Goal: Transaction & Acquisition: Subscribe to service/newsletter

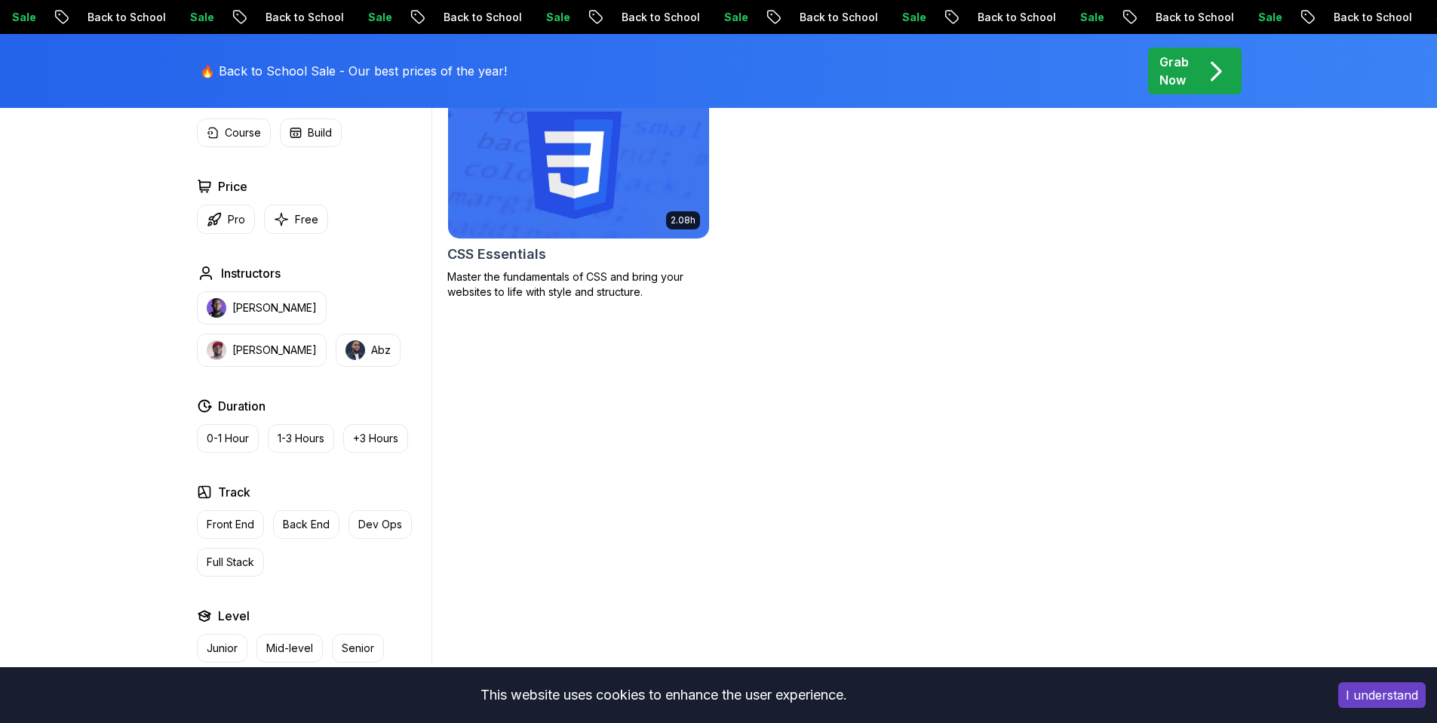
scroll to position [295, 0]
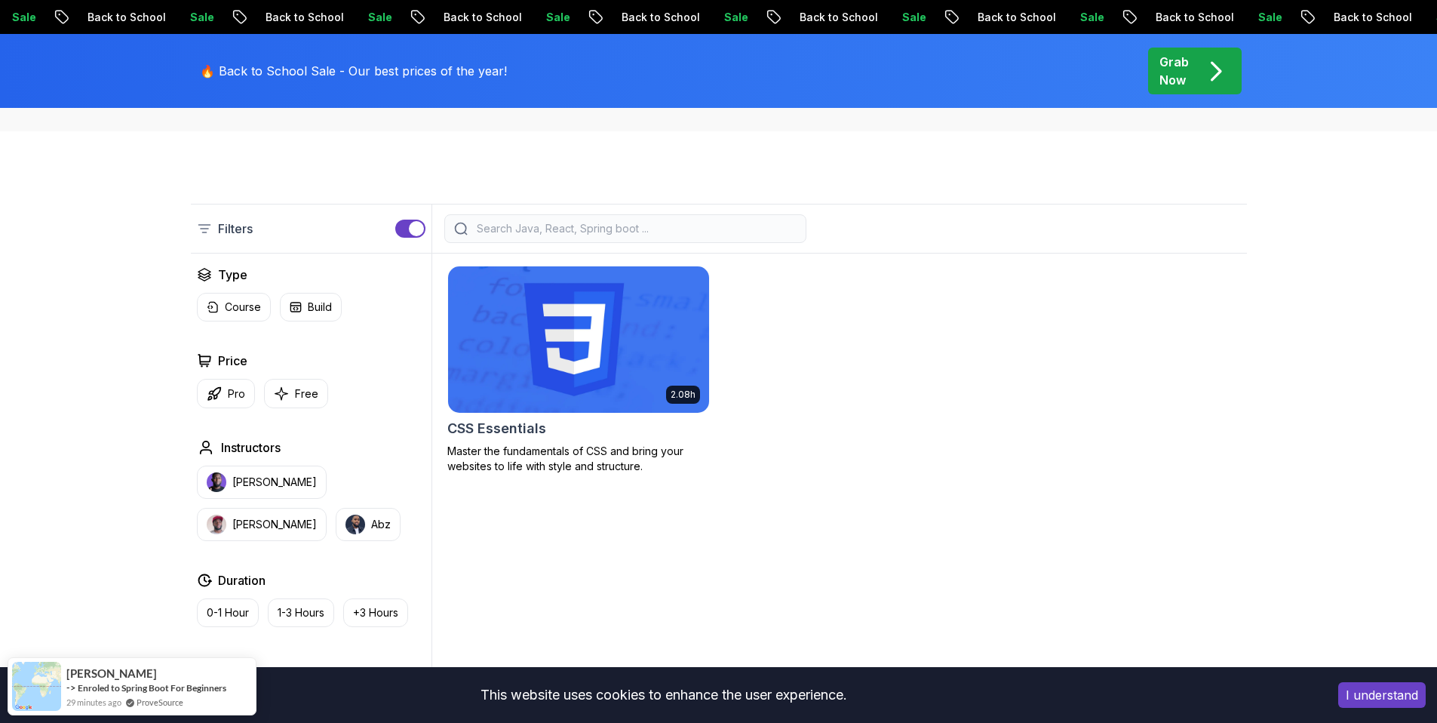
click at [579, 310] on img at bounding box center [578, 339] width 274 height 153
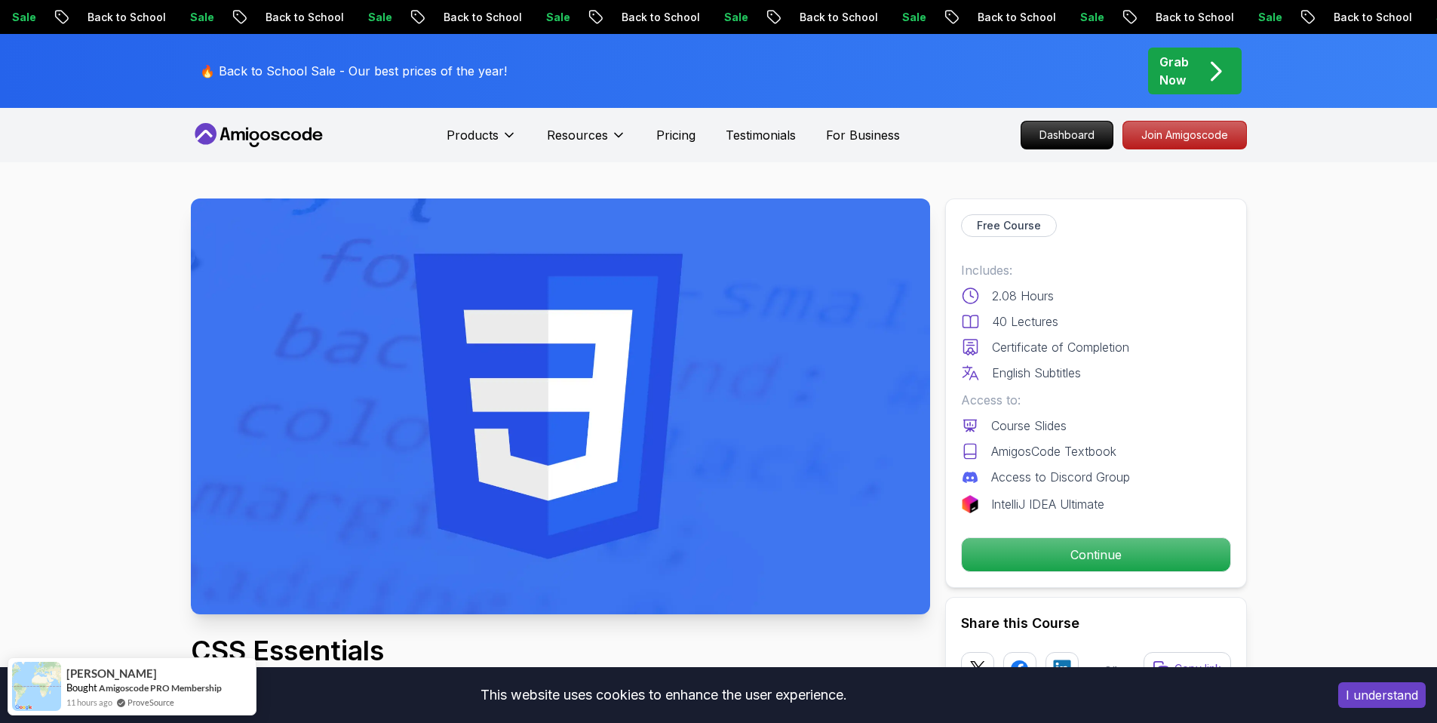
scroll to position [124, 0]
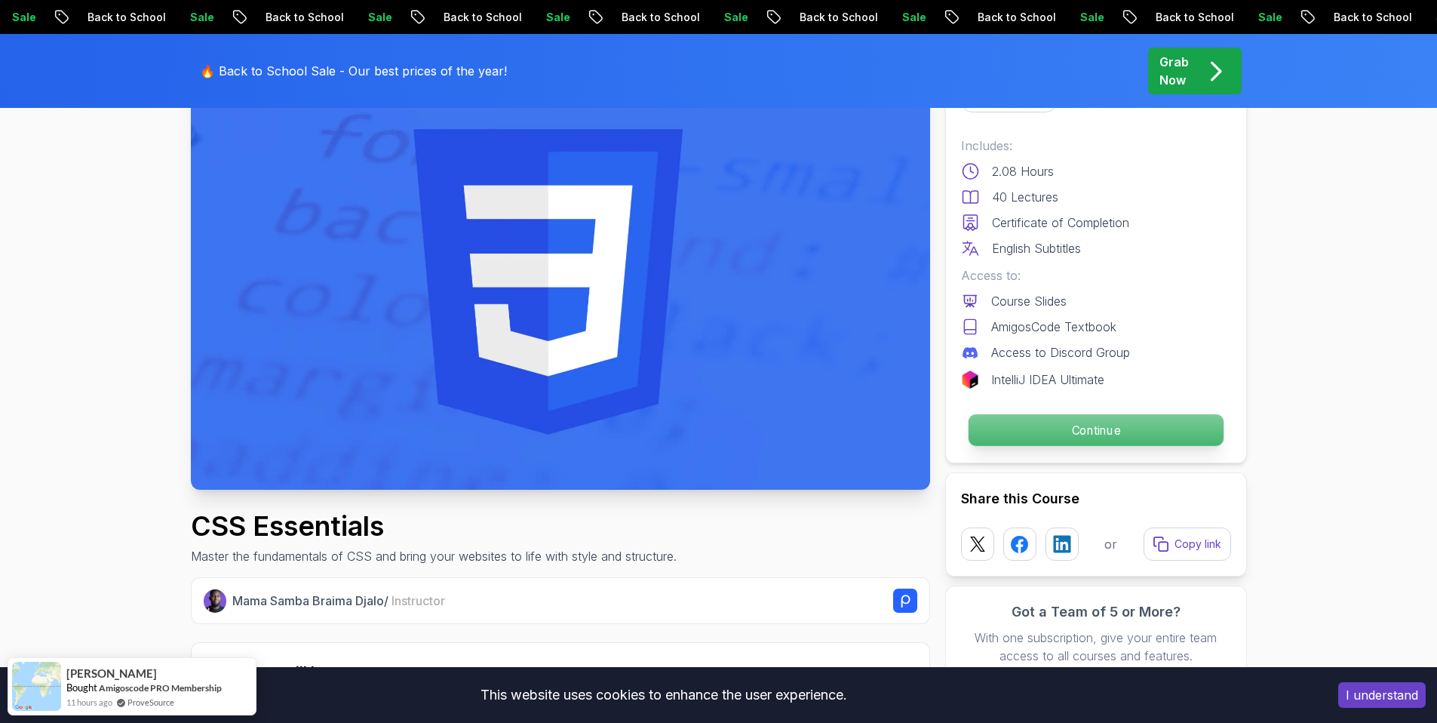
click at [1093, 429] on p "Continue" at bounding box center [1095, 430] width 255 height 32
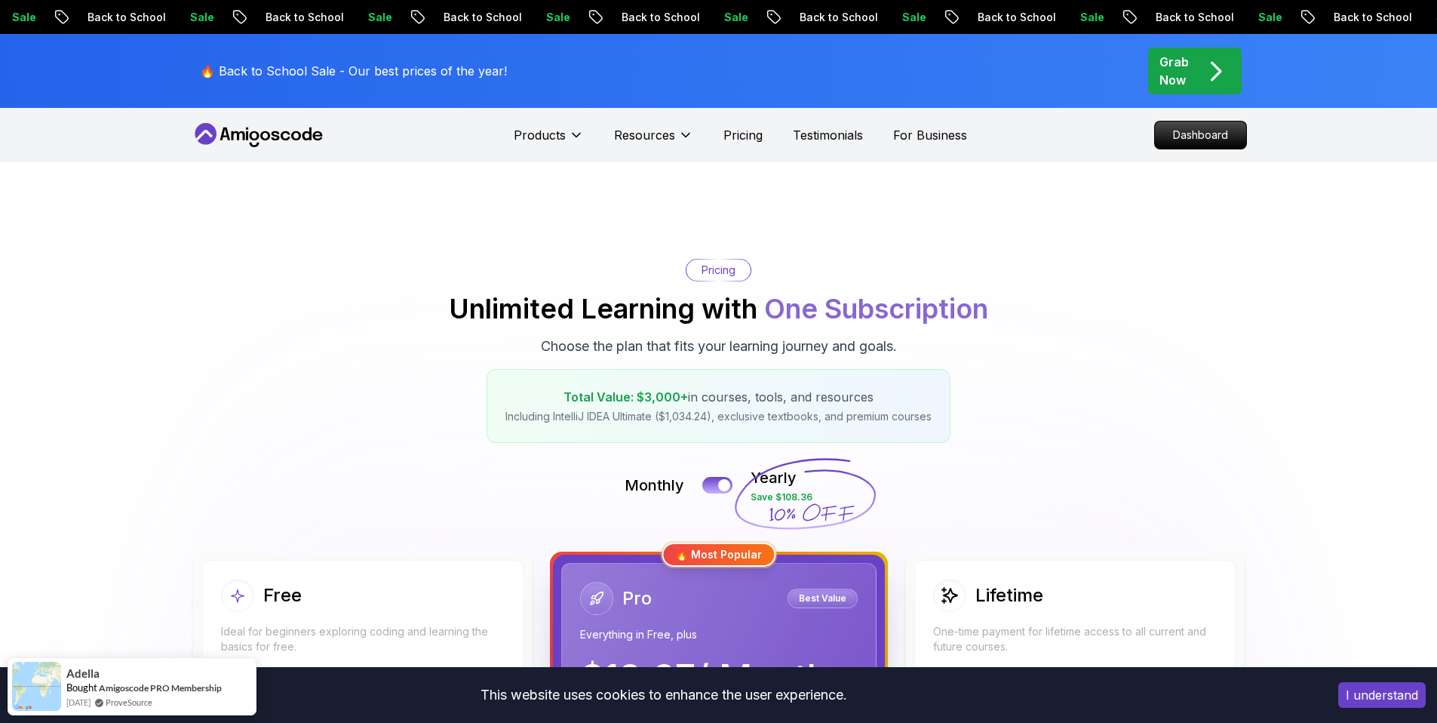
scroll to position [317, 0]
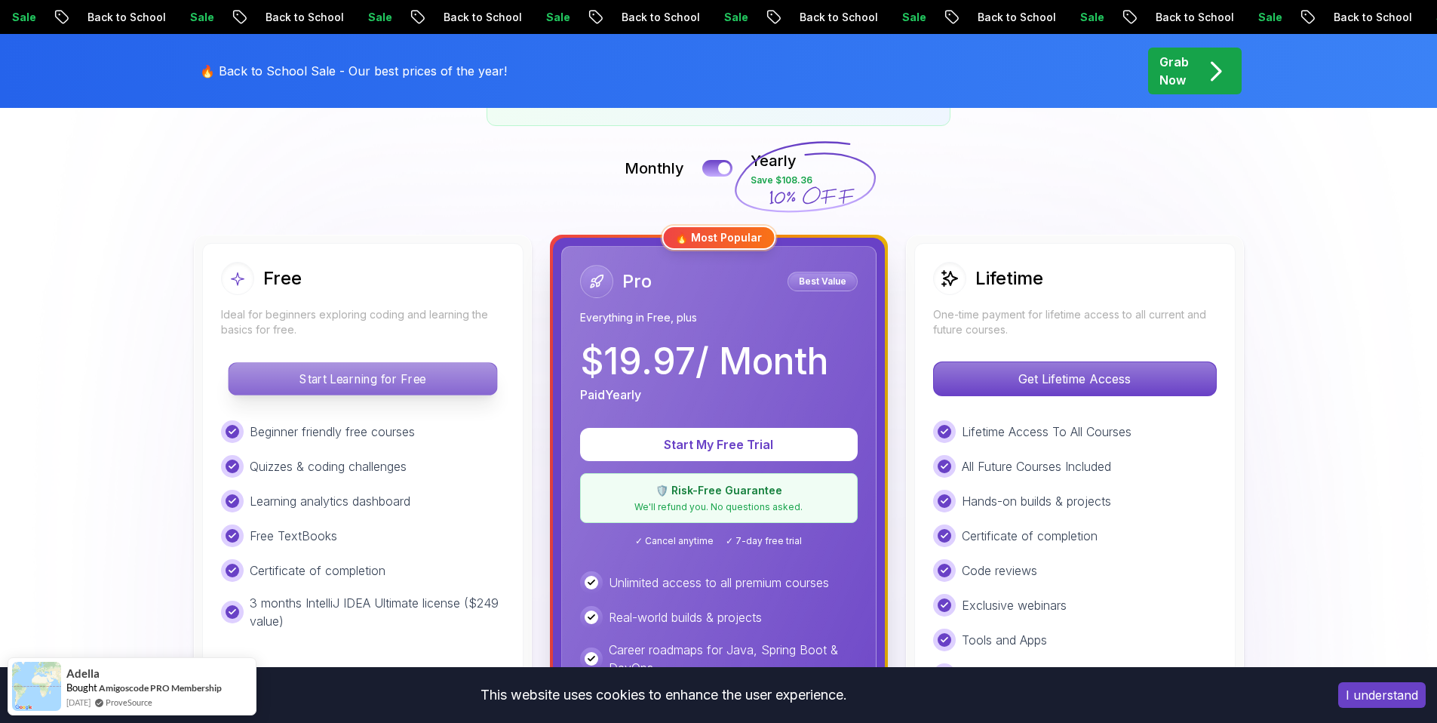
click at [406, 370] on p "Start Learning for Free" at bounding box center [363, 379] width 268 height 32
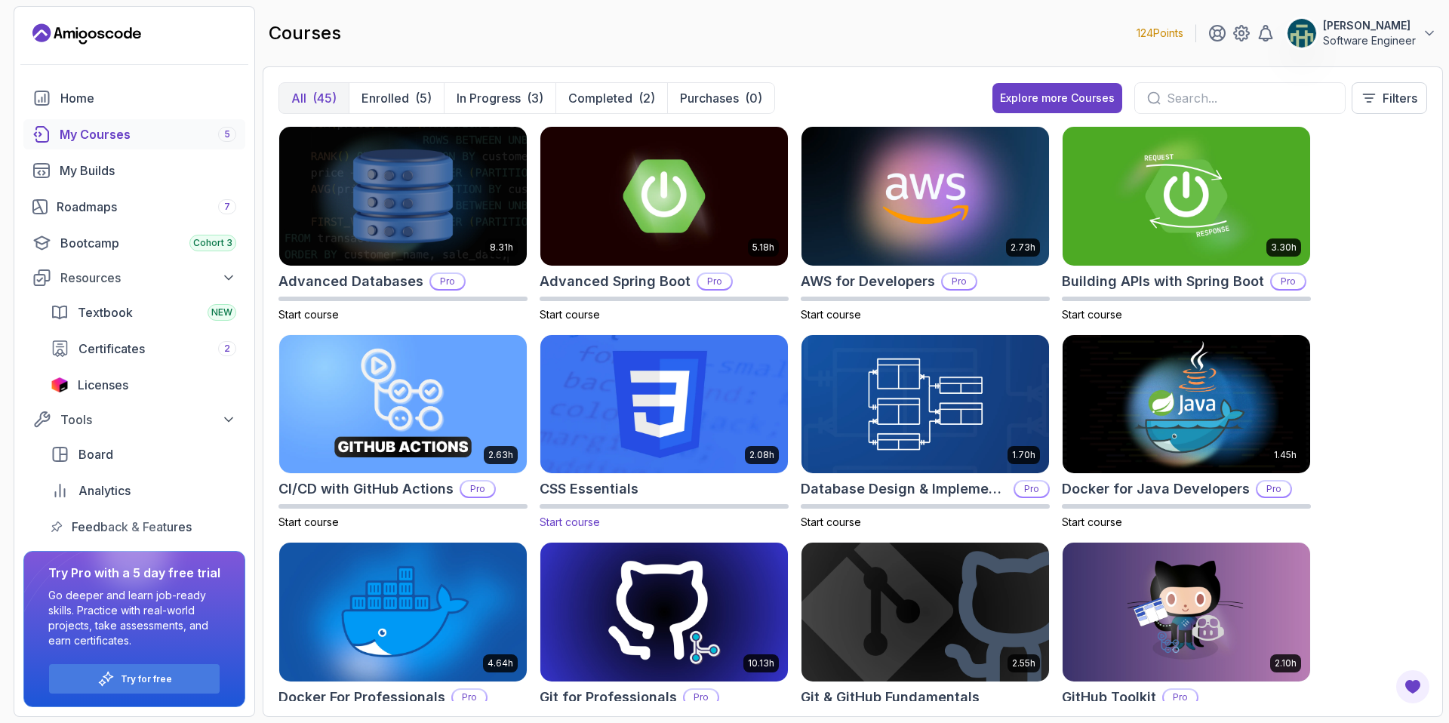
click at [619, 433] on img at bounding box center [664, 404] width 260 height 146
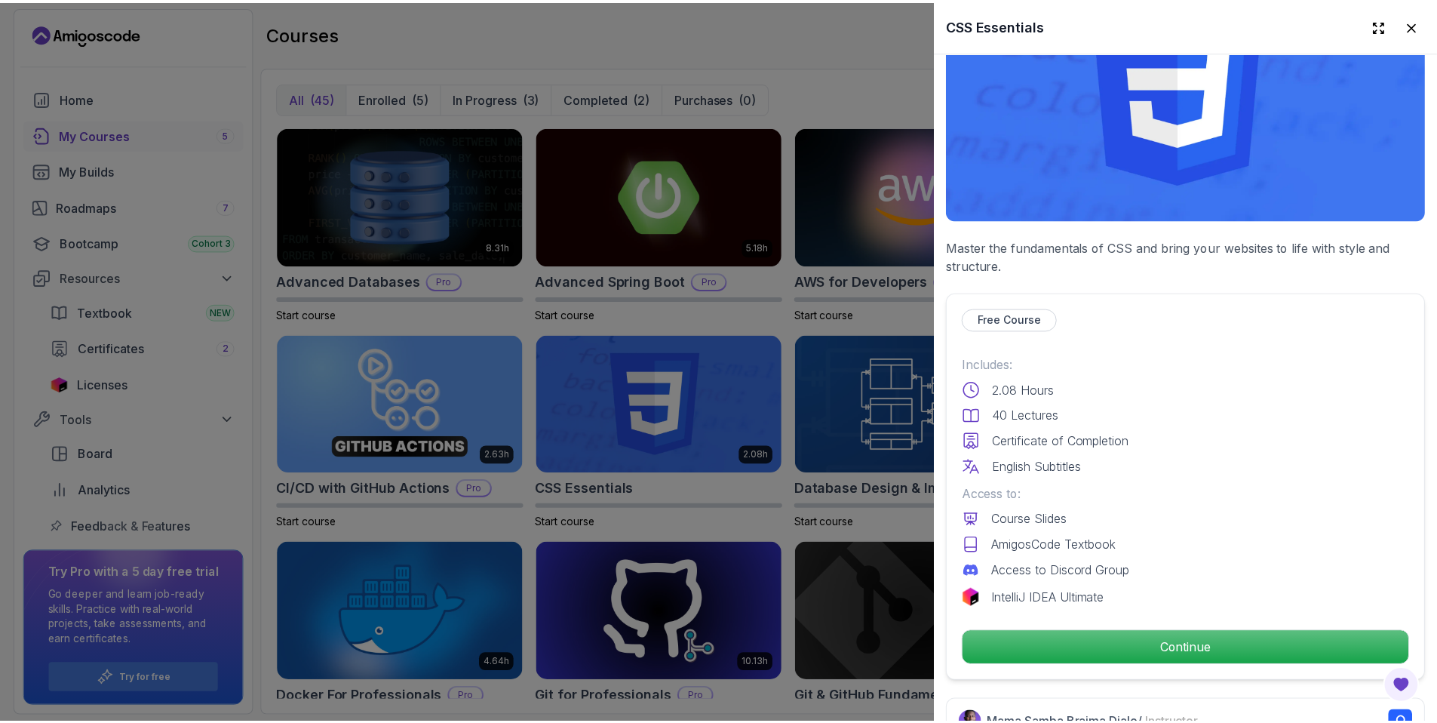
scroll to position [291, 0]
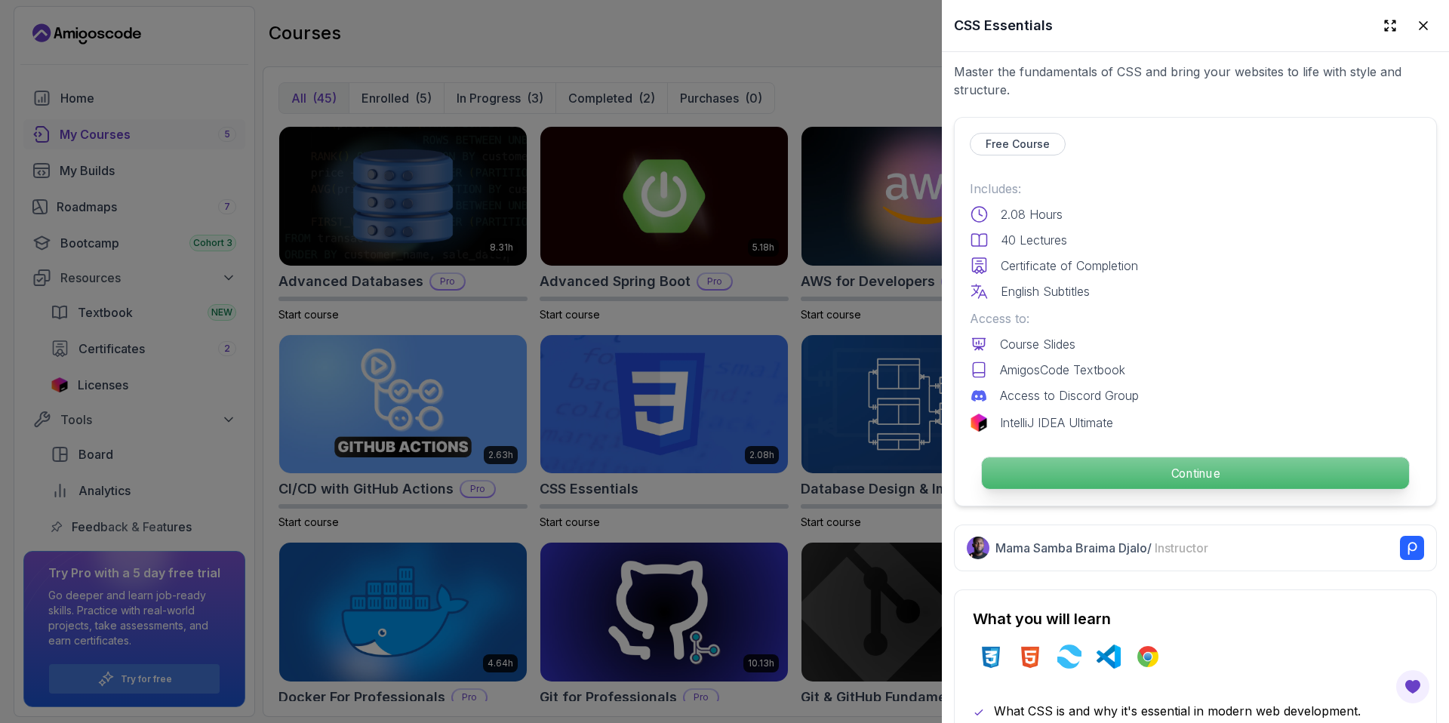
click at [1182, 477] on p "Continue" at bounding box center [1195, 473] width 427 height 32
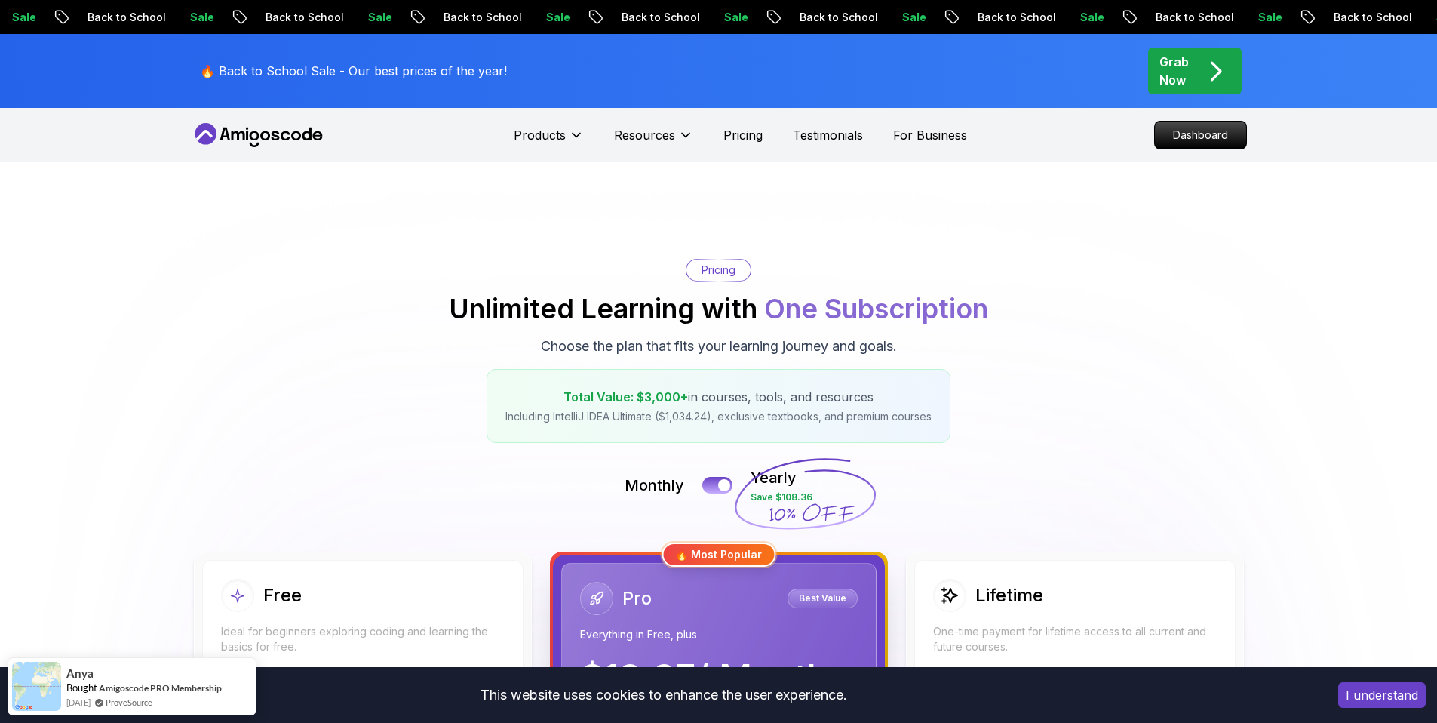
scroll to position [130, 0]
